Goal: Find specific page/section: Find specific page/section

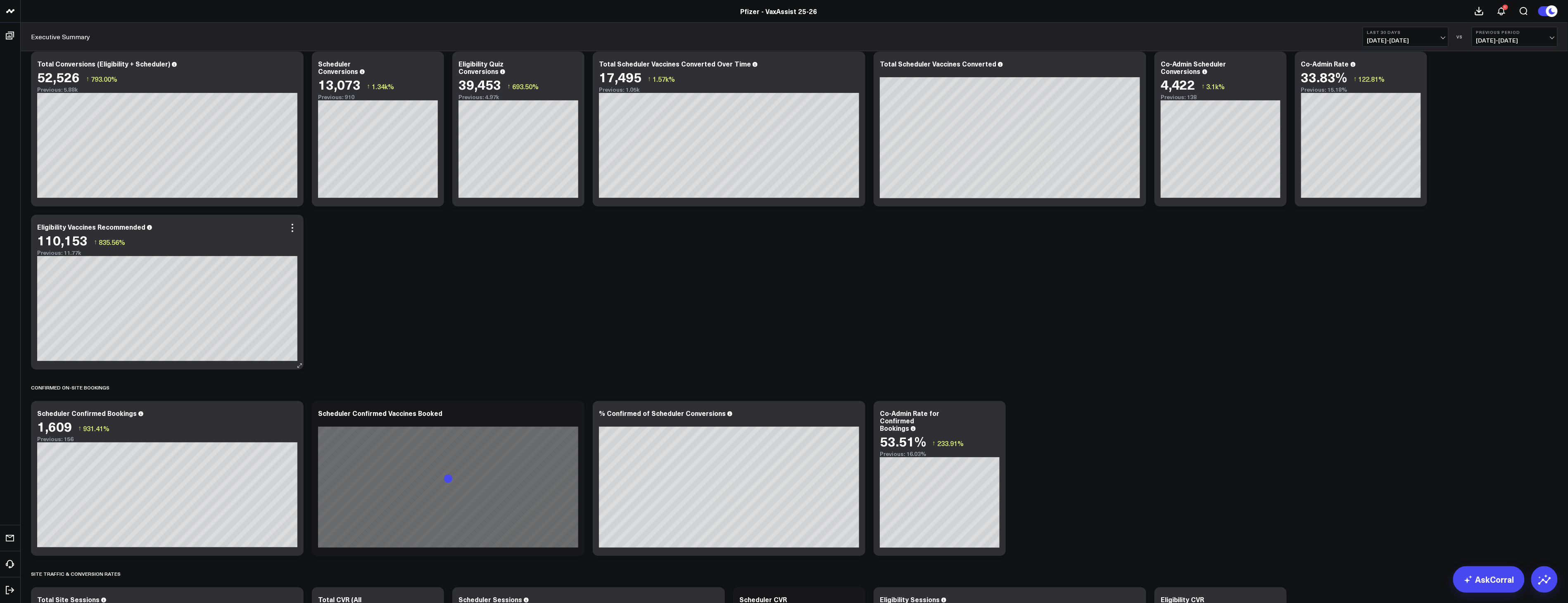
scroll to position [138, 0]
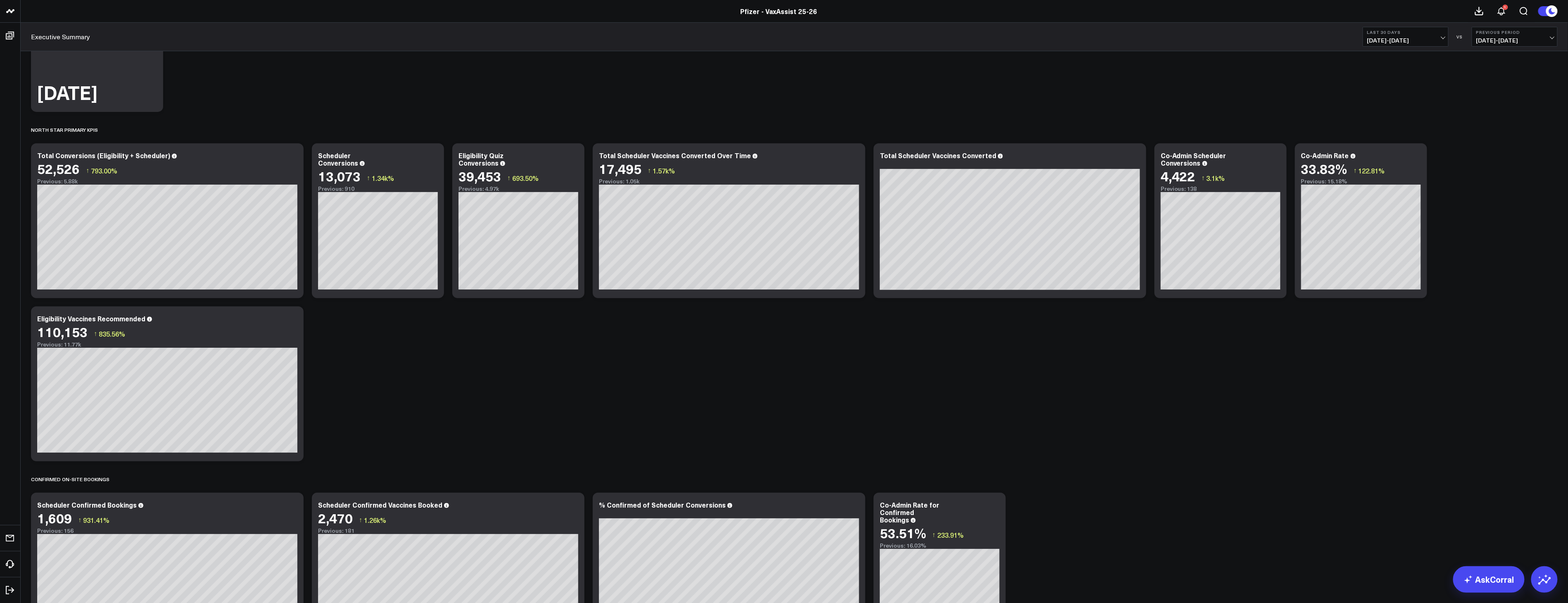
click at [1402, 41] on span "[DATE] - [DATE]" at bounding box center [1405, 40] width 77 height 7
click at [1386, 261] on link "Custom Dates" at bounding box center [1405, 264] width 85 height 16
select select "8"
select select "2025"
click at [1467, 60] on button "button" at bounding box center [1470, 60] width 9 height 10
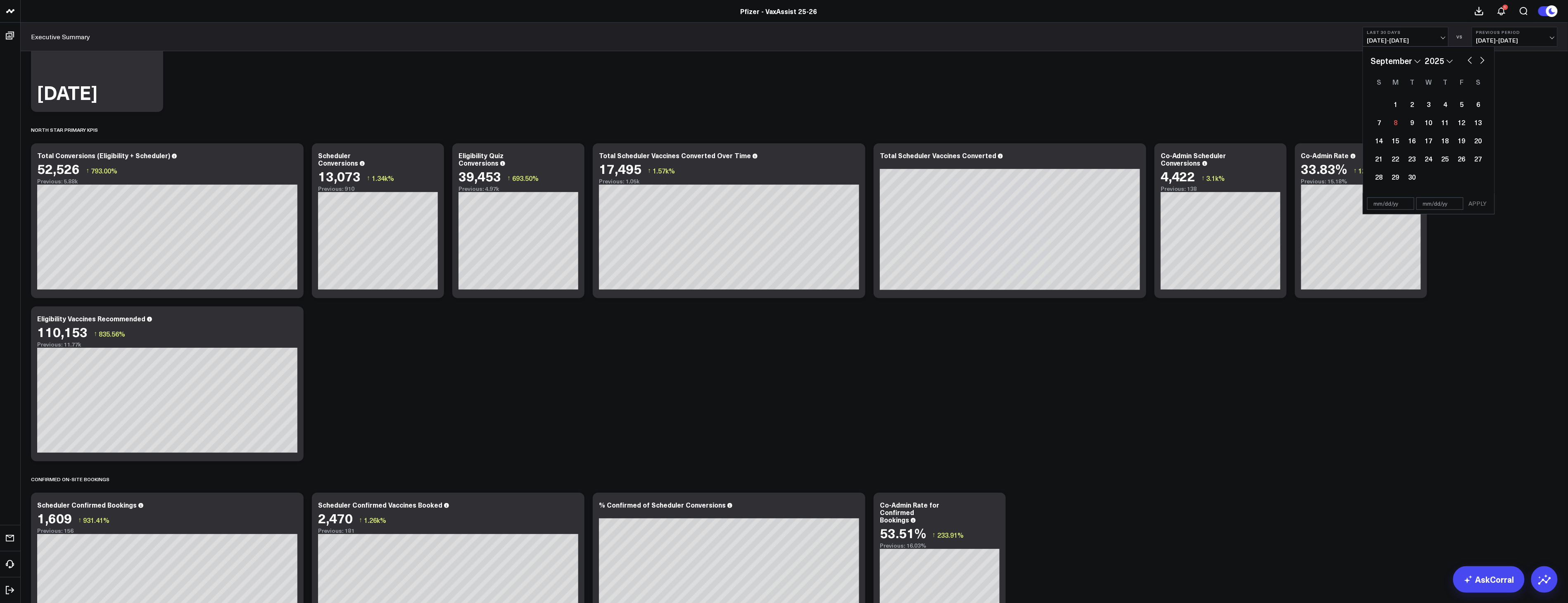
select select "7"
select select "2025"
click at [1394, 123] on div "4" at bounding box center [1395, 122] width 16 height 16
type input "[DATE]"
select select "7"
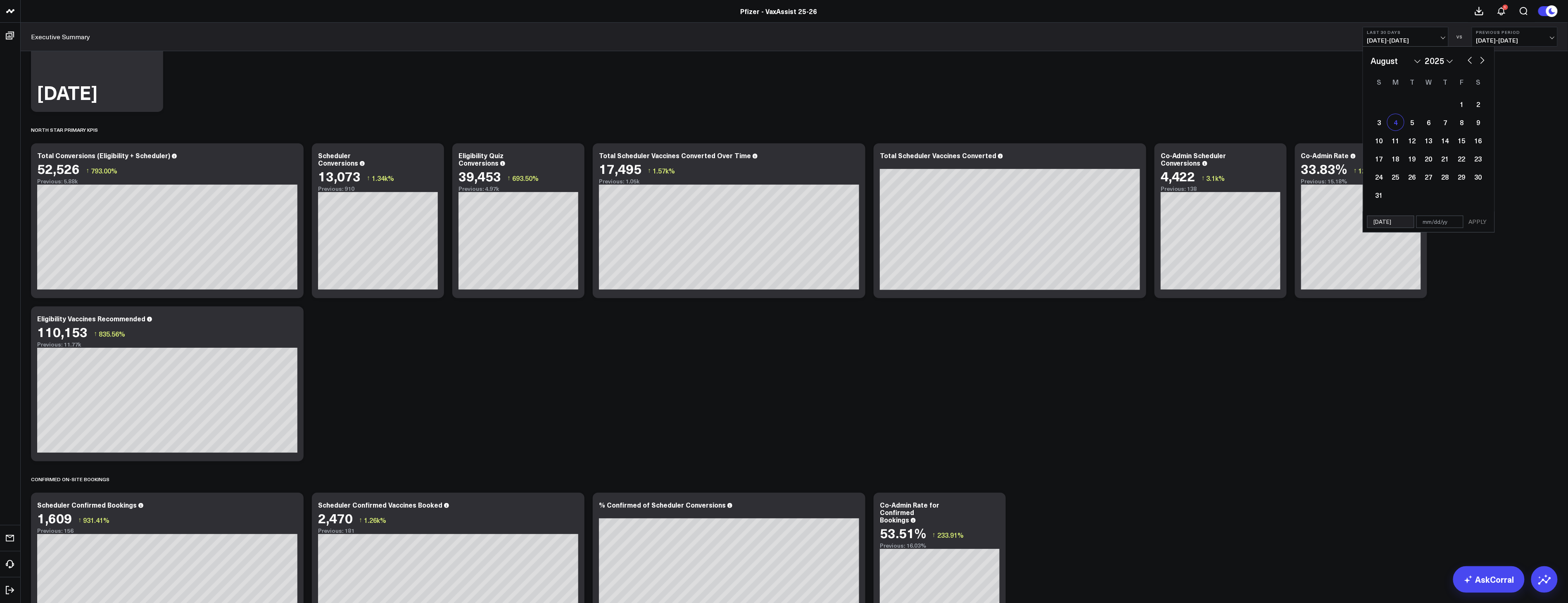
select select "2025"
click at [1482, 57] on button "button" at bounding box center [1483, 60] width 9 height 10
select select "8"
select select "2025"
click at [1381, 122] on div "7" at bounding box center [1379, 122] width 16 height 16
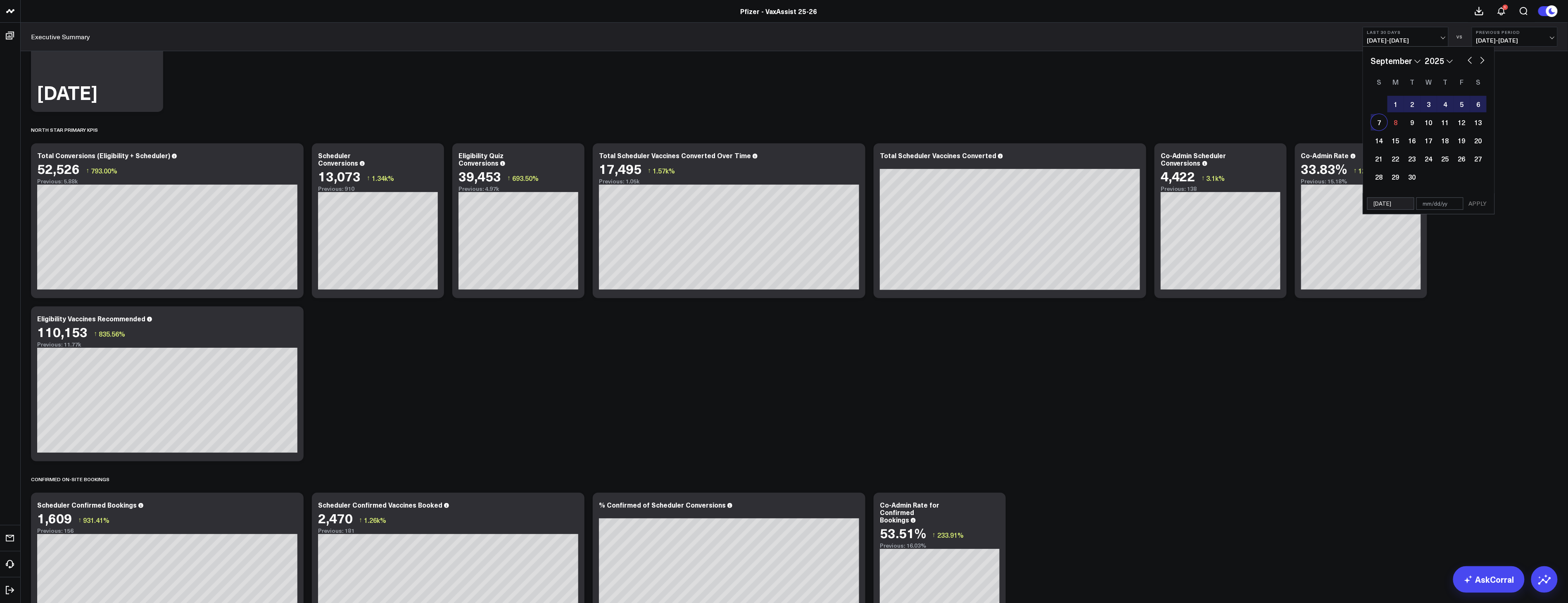
type input "[DATE]"
select select "8"
select select "2025"
click at [1480, 205] on button "APPLY" at bounding box center [1478, 203] width 25 height 12
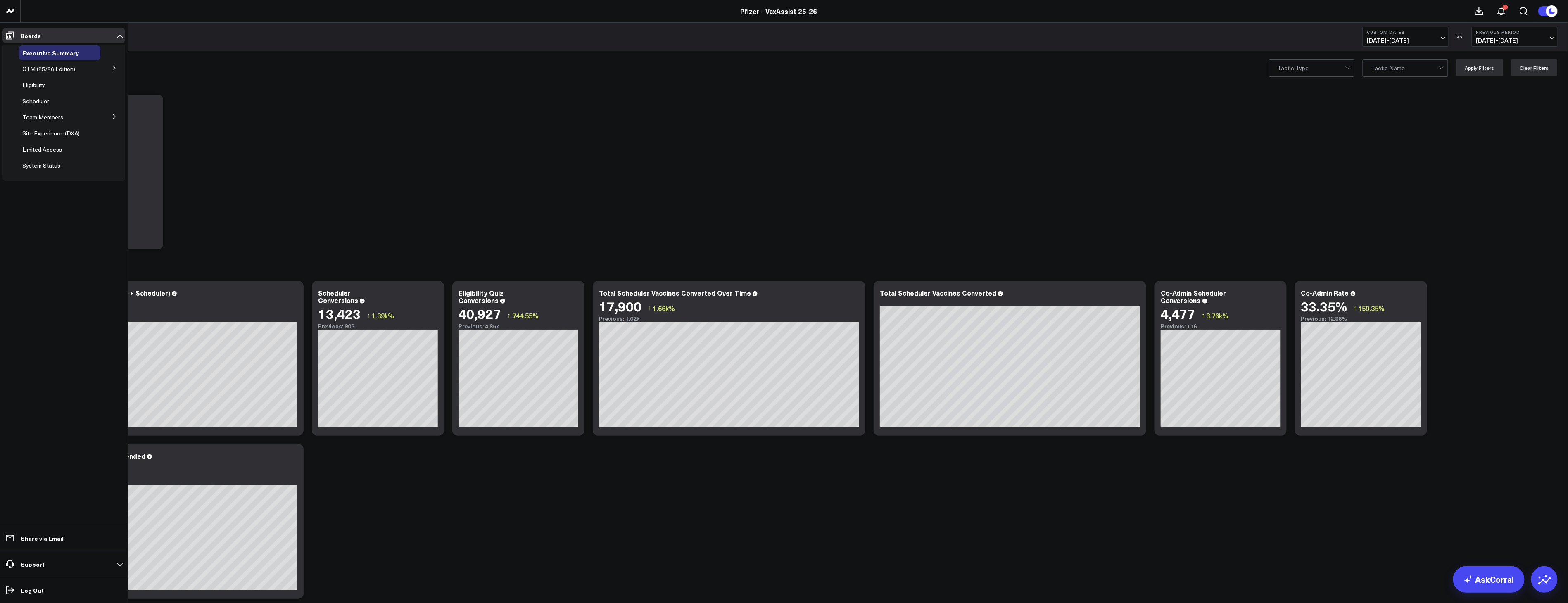
drag, startPoint x: 41, startPoint y: 100, endPoint x: 309, endPoint y: 147, distance: 272.1
click at [41, 100] on span "Scheduler" at bounding box center [36, 100] width 27 height 8
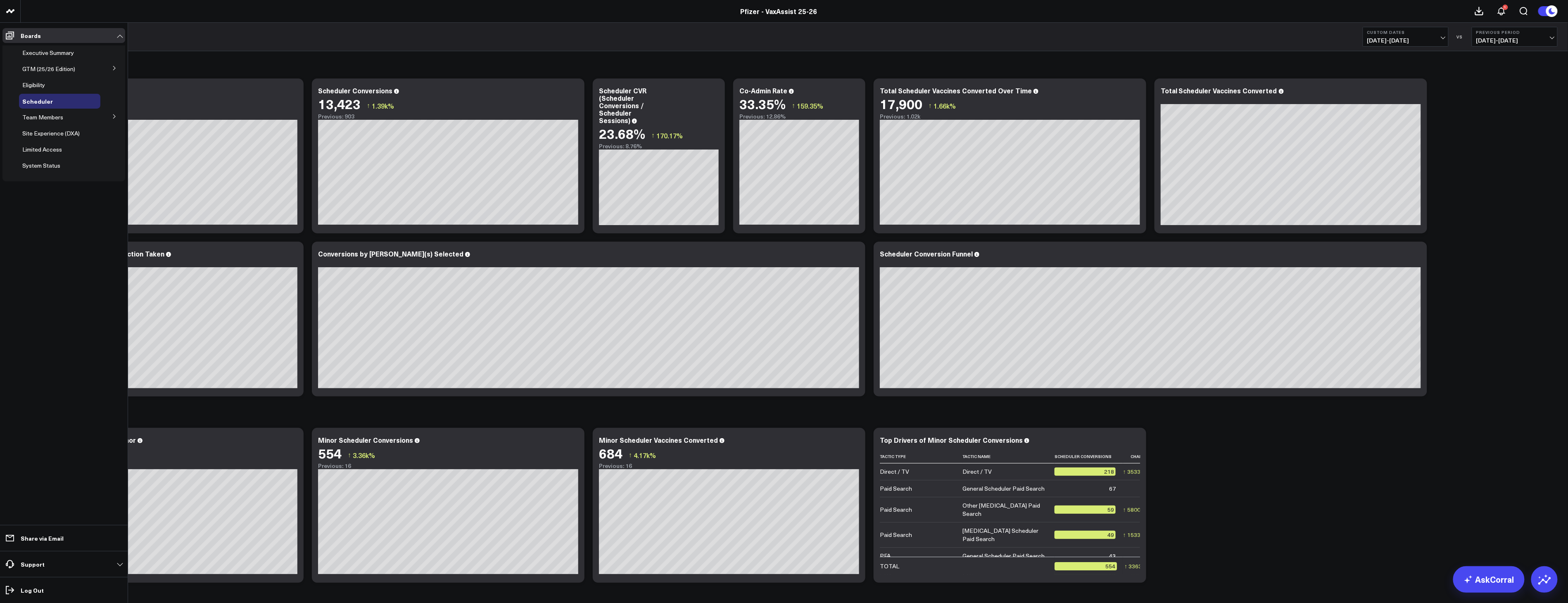
drag, startPoint x: 47, startPoint y: 56, endPoint x: 80, endPoint y: 84, distance: 43.3
click at [47, 56] on span "Executive Summary" at bounding box center [48, 52] width 52 height 8
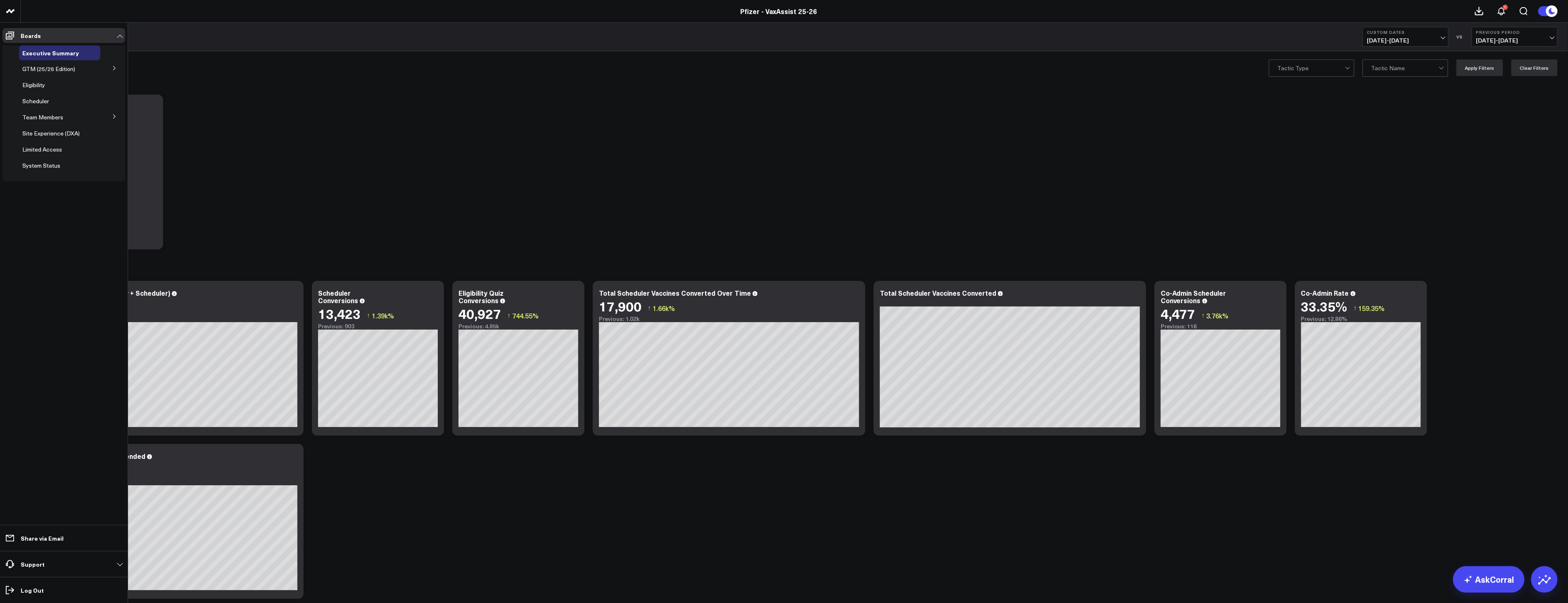
drag, startPoint x: 37, startPoint y: 87, endPoint x: 193, endPoint y: 154, distance: 169.8
click at [37, 87] on span "Eligibility" at bounding box center [33, 85] width 23 height 8
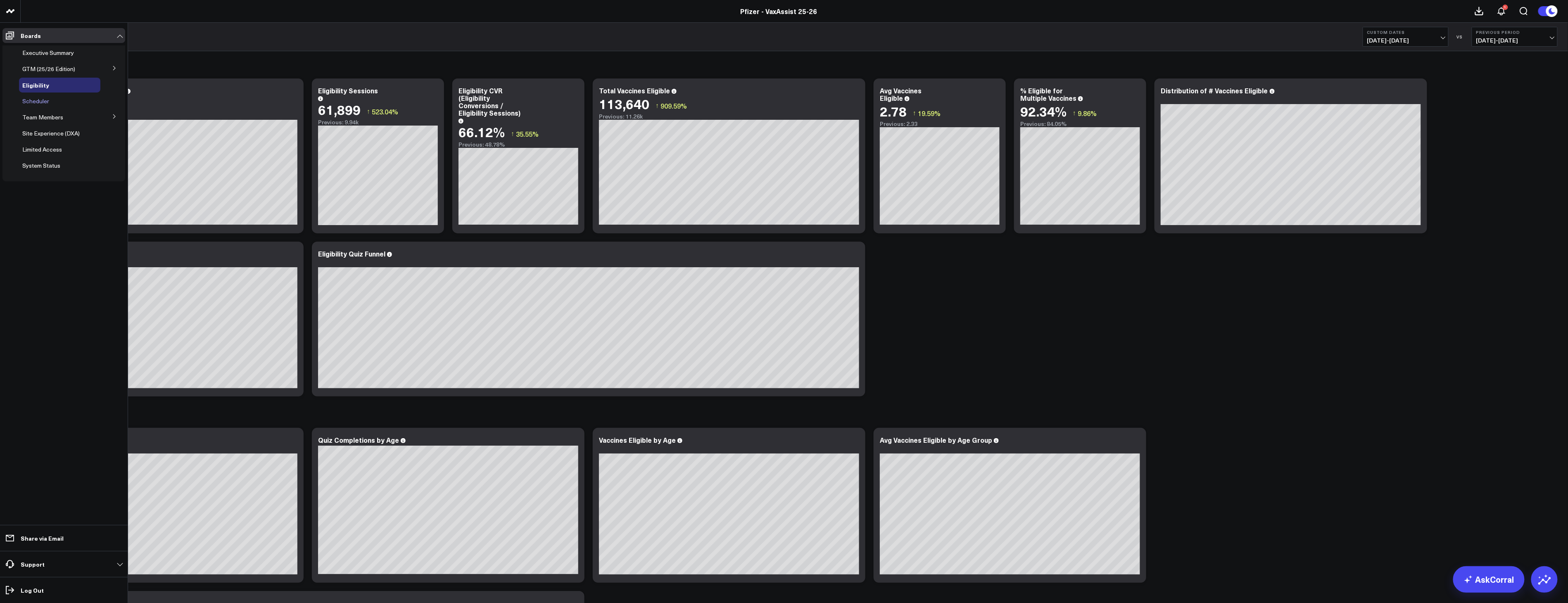
click at [52, 100] on div "Scheduler" at bounding box center [60, 101] width 82 height 15
click at [37, 101] on span "Scheduler" at bounding box center [36, 100] width 27 height 8
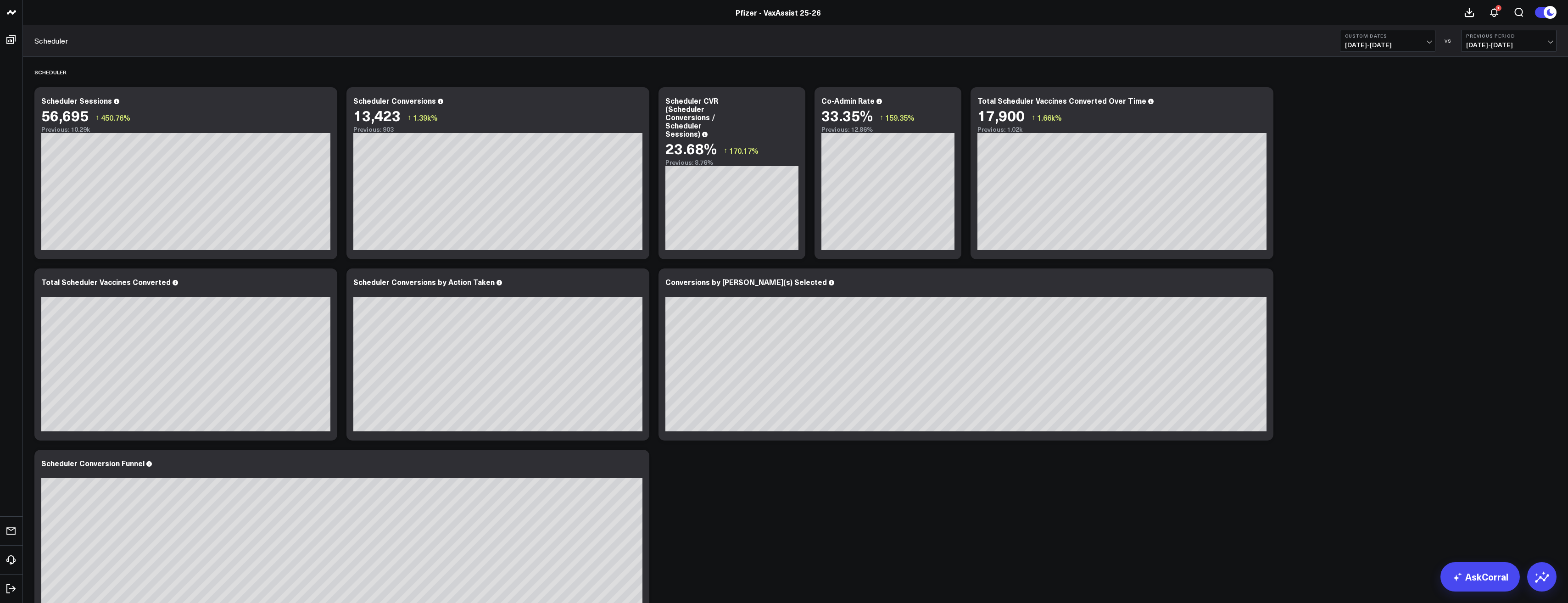
click at [1414, 43] on span "[DATE] - [DATE]" at bounding box center [1387, 45] width 85 height 7
click at [1365, 294] on link "Custom Dates" at bounding box center [1387, 293] width 95 height 18
select select "8"
select select "2025"
click at [1459, 66] on button "button" at bounding box center [1459, 66] width 9 height 11
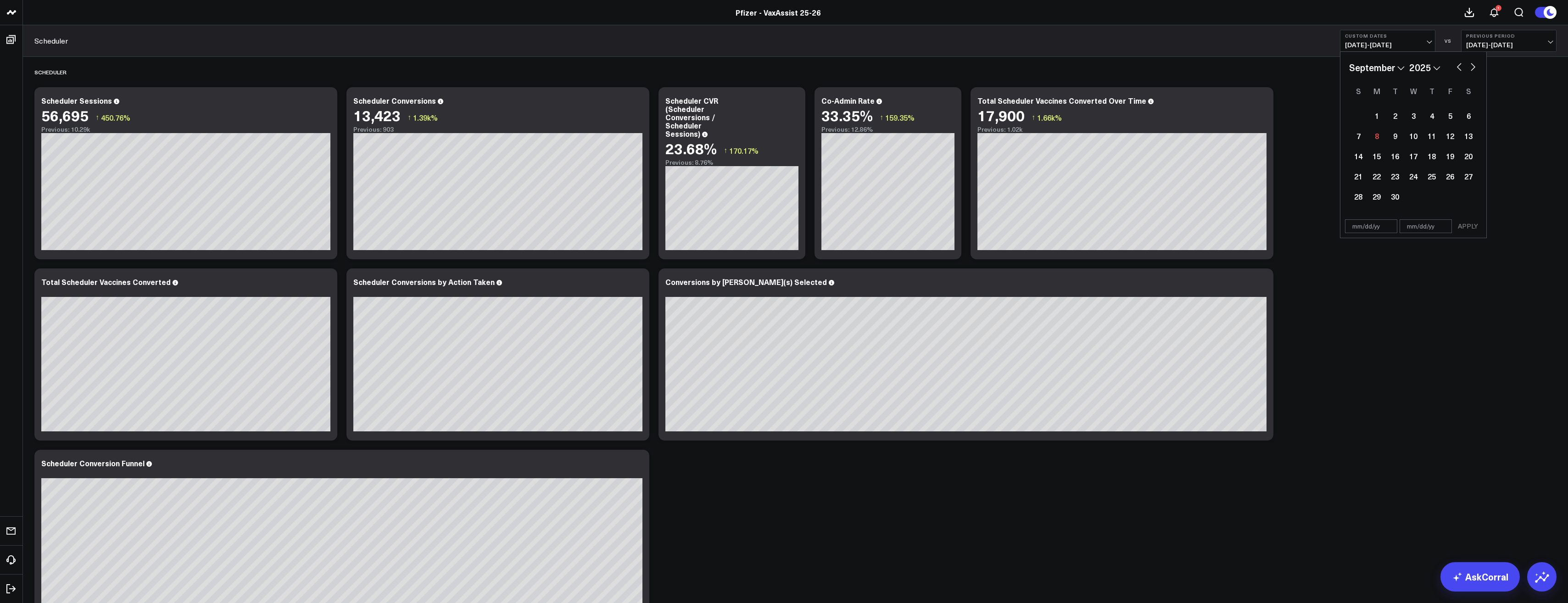
select select "7"
select select "2025"
click at [1425, 197] on div "28" at bounding box center [1431, 196] width 18 height 18
type input "[DATE]"
select select "7"
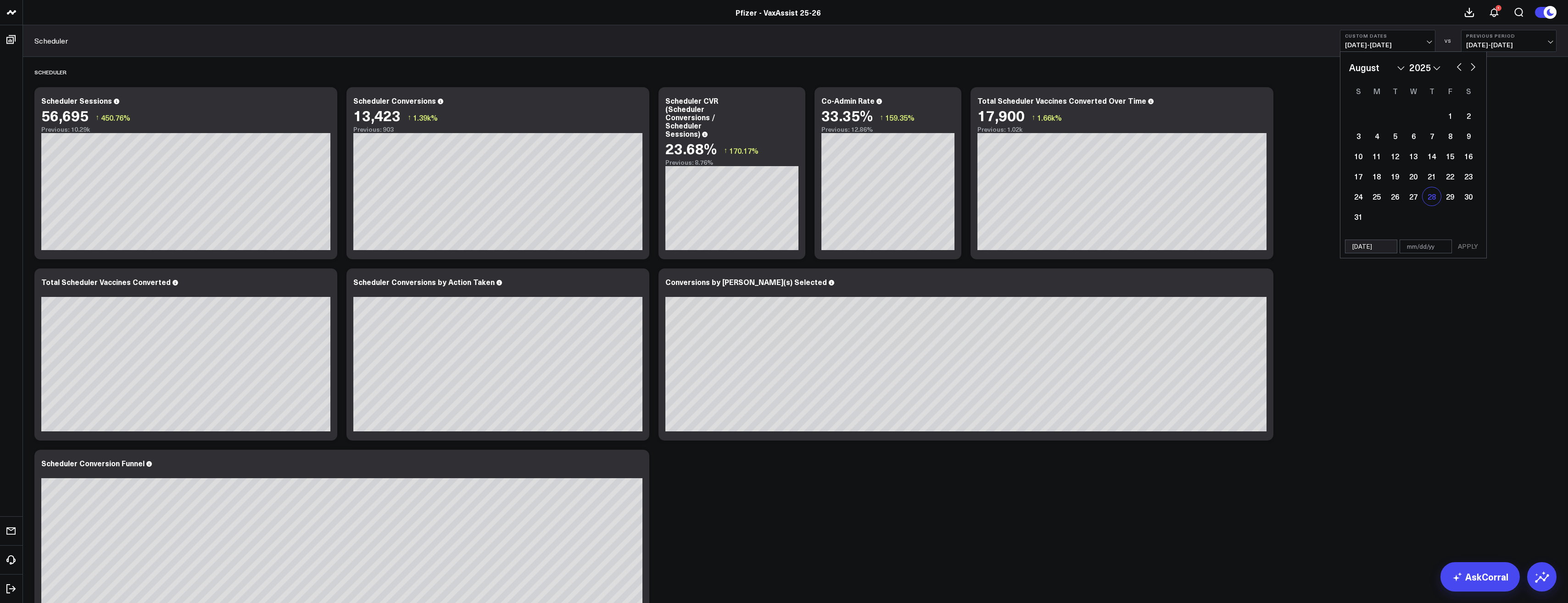
select select "2025"
click at [1471, 68] on button "button" at bounding box center [1473, 66] width 9 height 11
select select "8"
select select "2025"
click at [1427, 120] on div "4" at bounding box center [1431, 115] width 18 height 18
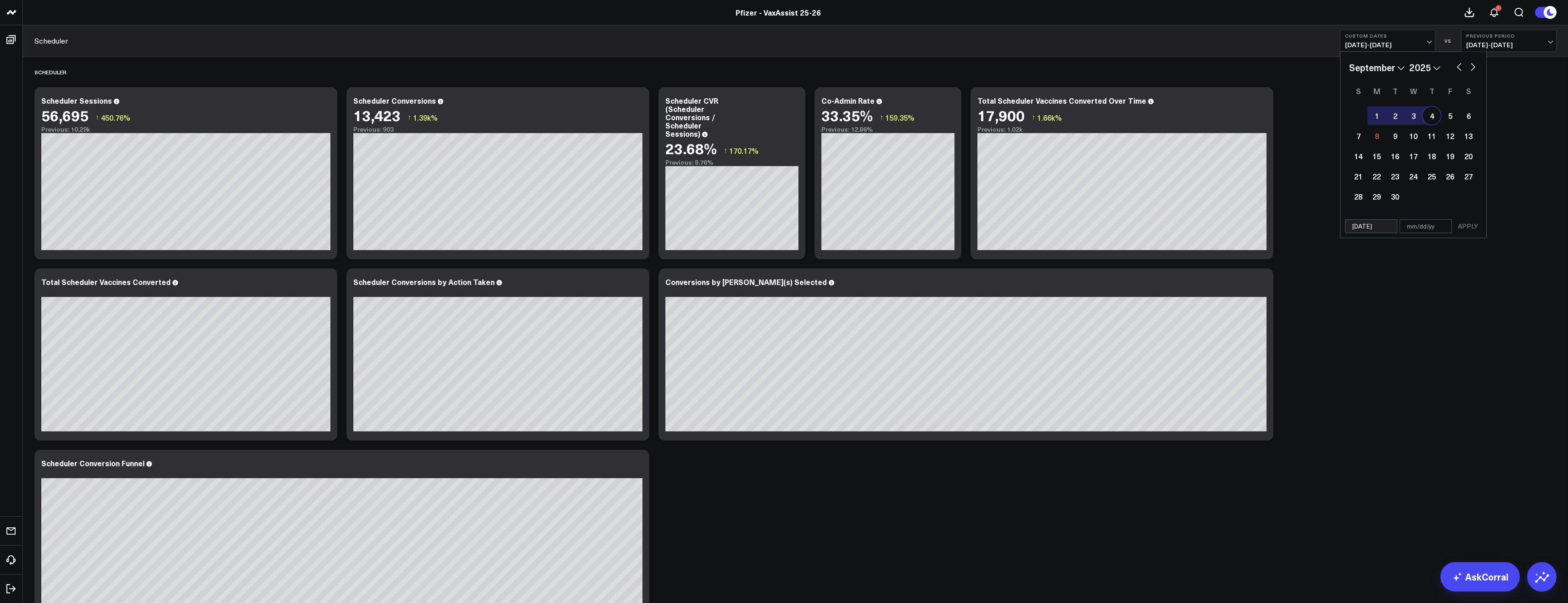
type input "[DATE]"
select select "8"
select select "2025"
click at [1457, 69] on button "button" at bounding box center [1459, 66] width 9 height 11
select select "7"
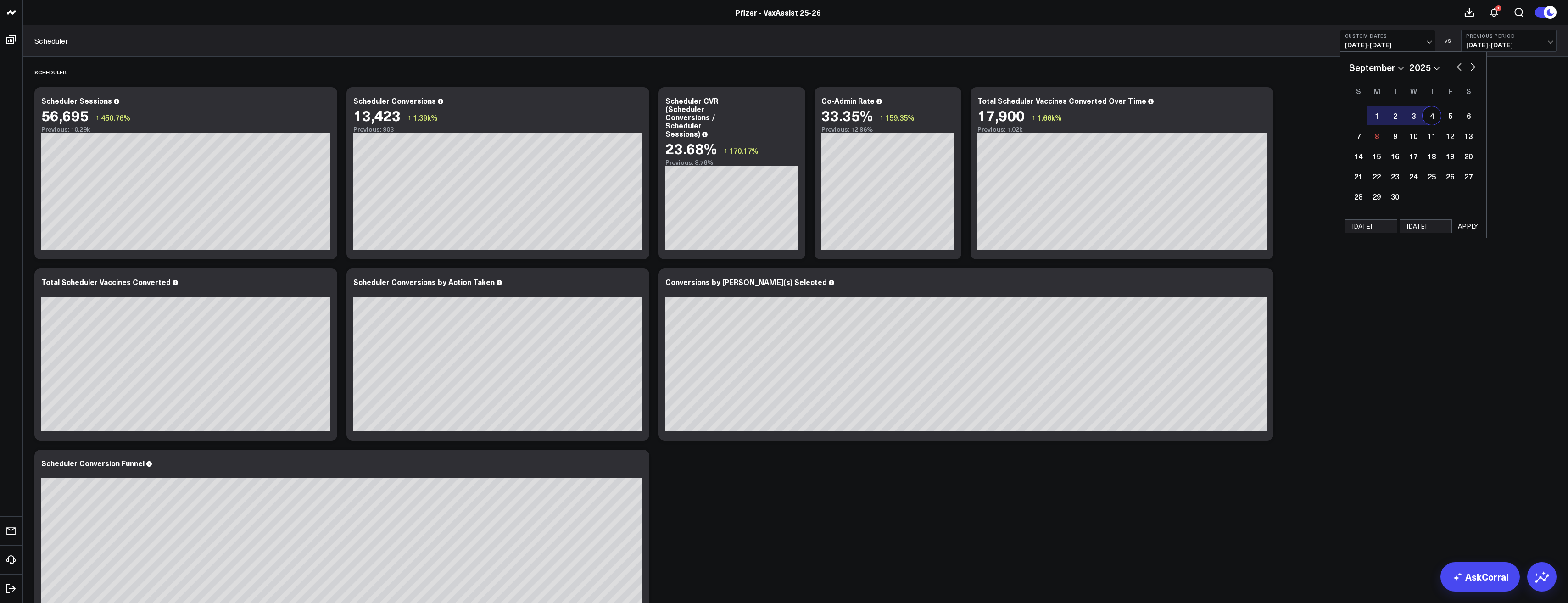
select select "2025"
click at [1452, 204] on div "29" at bounding box center [1450, 196] width 18 height 18
type input "[DATE]"
select select "7"
select select "2025"
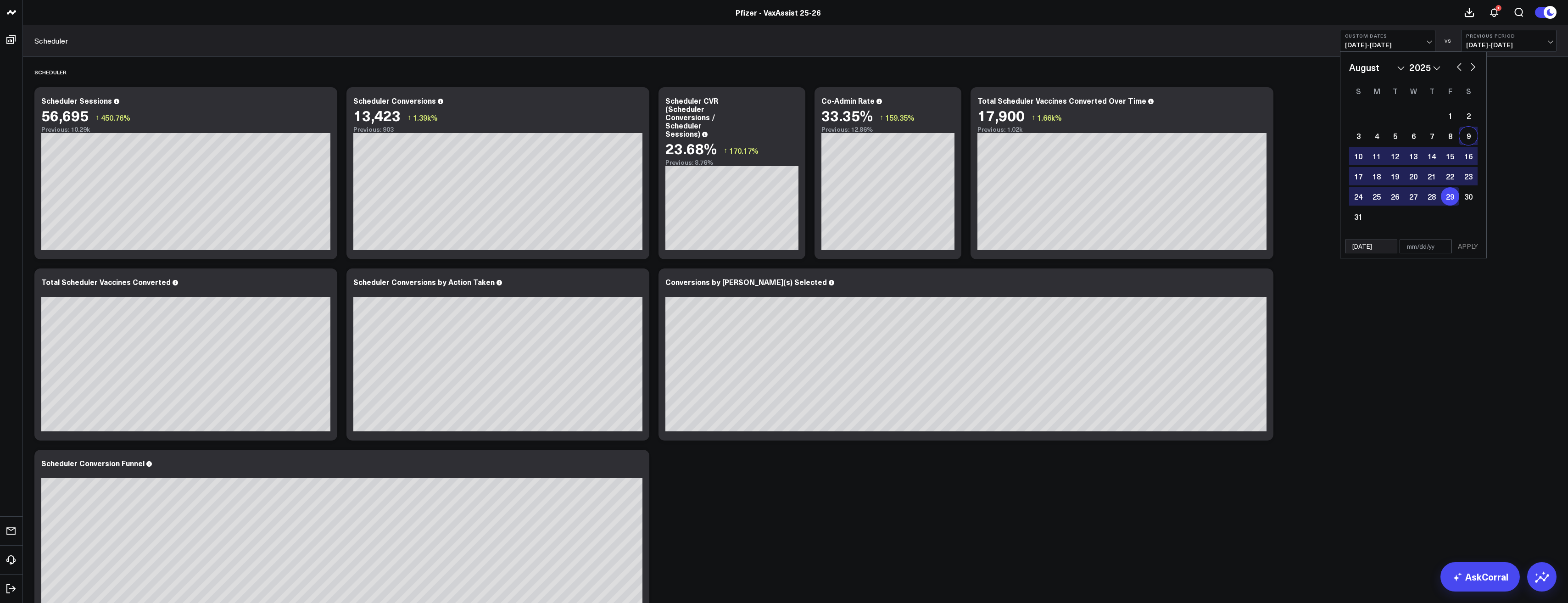
click at [1471, 68] on button "button" at bounding box center [1473, 66] width 9 height 11
select select "8"
select select "2025"
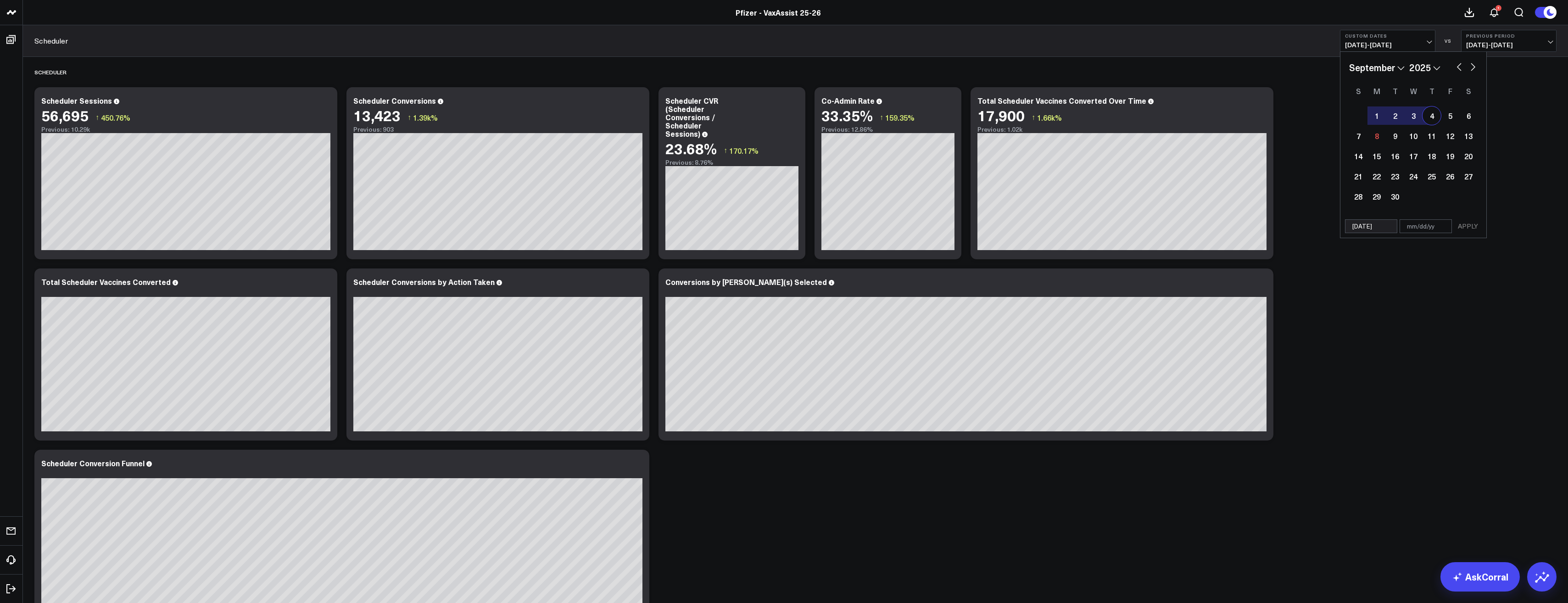
click at [1434, 116] on div "4" at bounding box center [1431, 115] width 18 height 18
type input "[DATE]"
select select "8"
select select "2025"
click at [1470, 224] on button "APPLY" at bounding box center [1468, 226] width 28 height 14
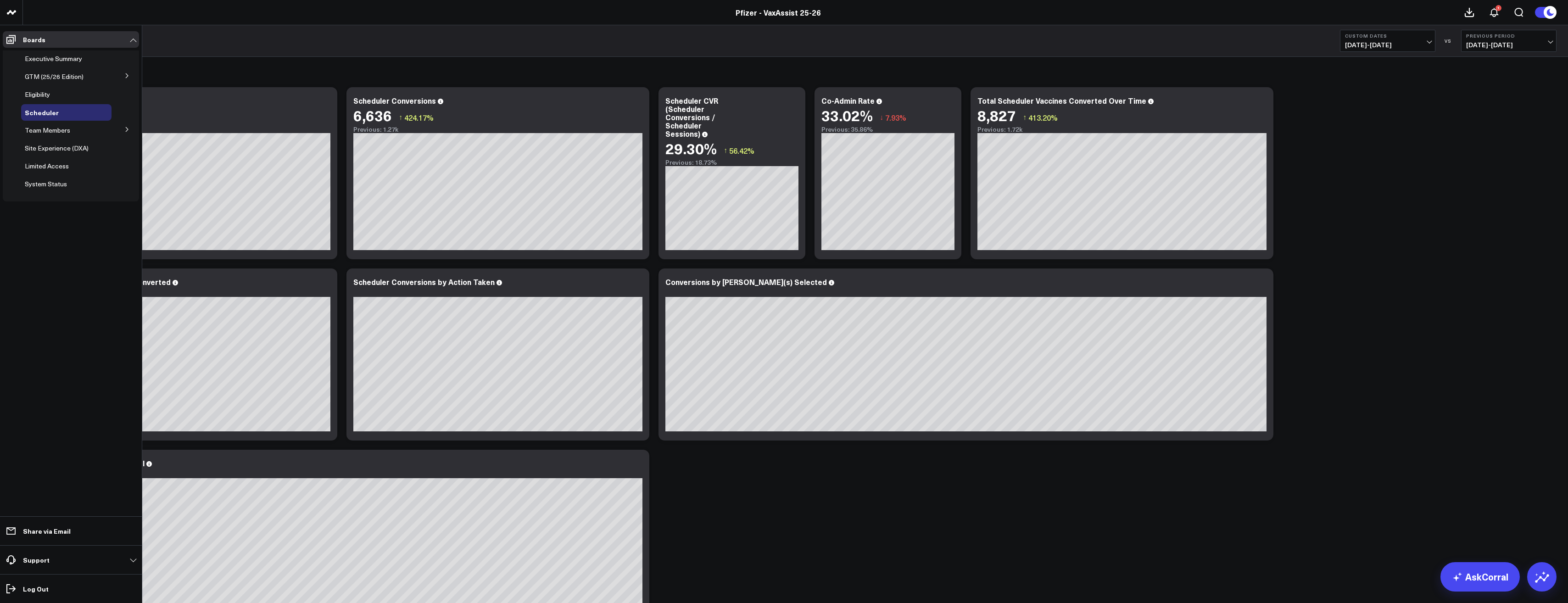
drag, startPoint x: 56, startPoint y: 56, endPoint x: 637, endPoint y: 281, distance: 623.0
click at [56, 56] on span "Executive Summary" at bounding box center [53, 58] width 57 height 9
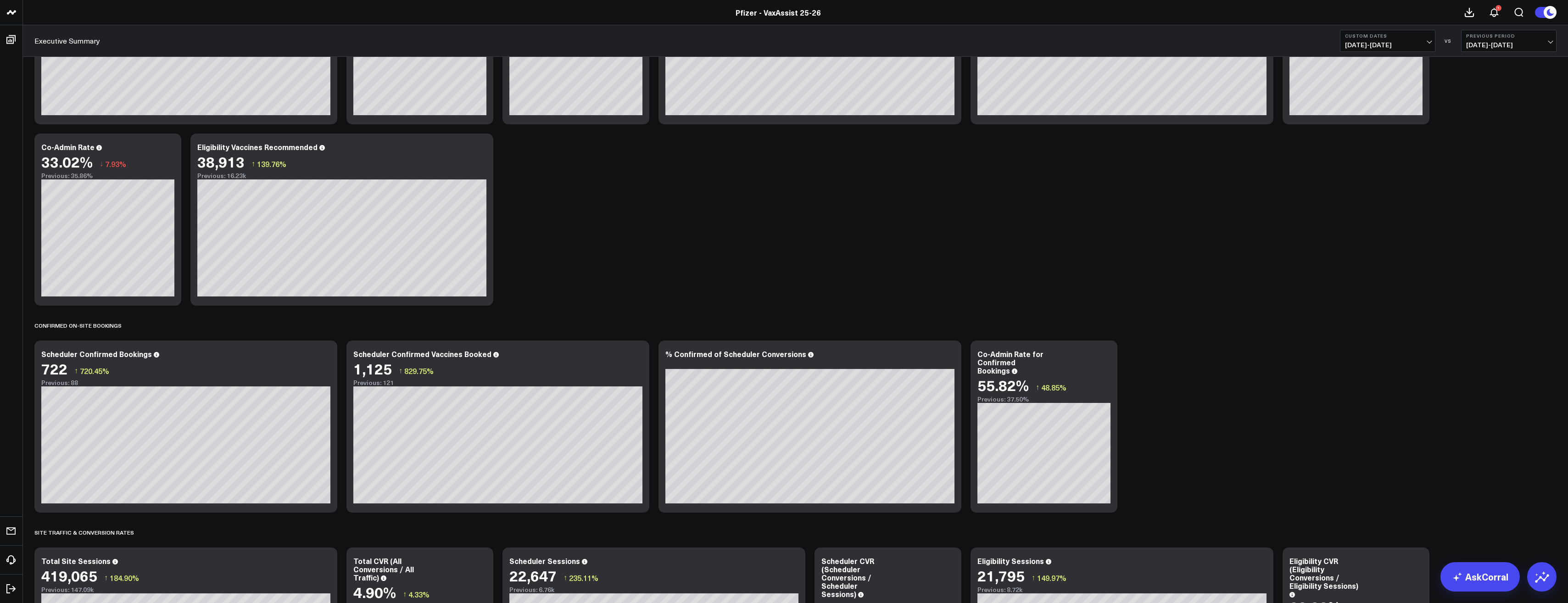
scroll to position [176, 0]
